Goal: Navigation & Orientation: Find specific page/section

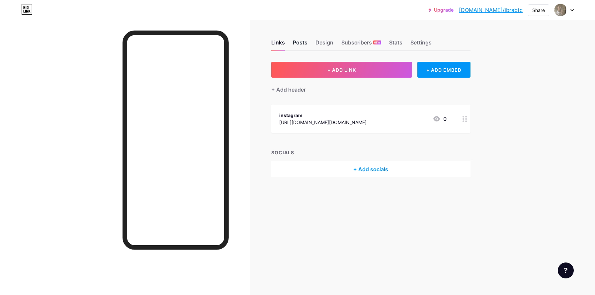
click at [298, 43] on div "Posts" at bounding box center [300, 45] width 15 height 12
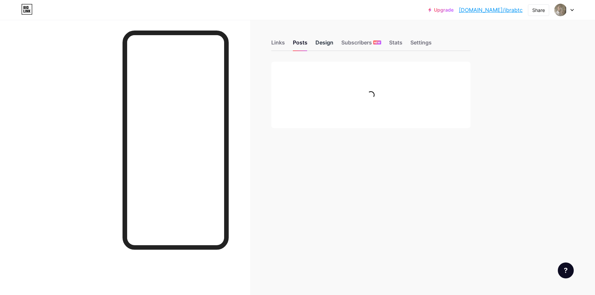
click at [321, 44] on div "Design" at bounding box center [324, 45] width 18 height 12
click at [340, 44] on div "Links Posts Design Subscribers NEW Stats Settings" at bounding box center [370, 39] width 199 height 23
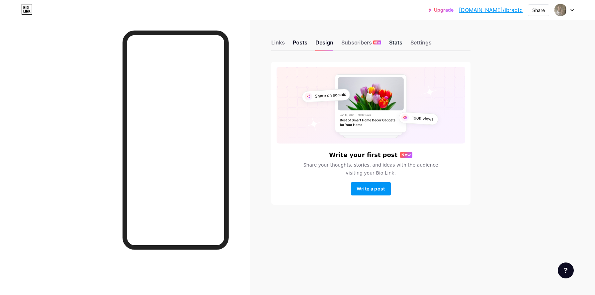
click at [395, 42] on div "Stats" at bounding box center [395, 45] width 13 height 12
click at [422, 42] on div "Settings" at bounding box center [420, 45] width 21 height 12
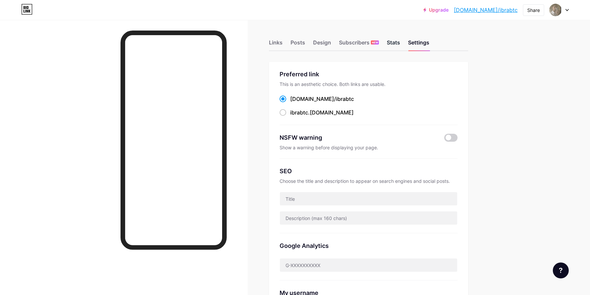
click at [395, 44] on div "Stats" at bounding box center [393, 45] width 13 height 12
